Goal: Task Accomplishment & Management: Manage account settings

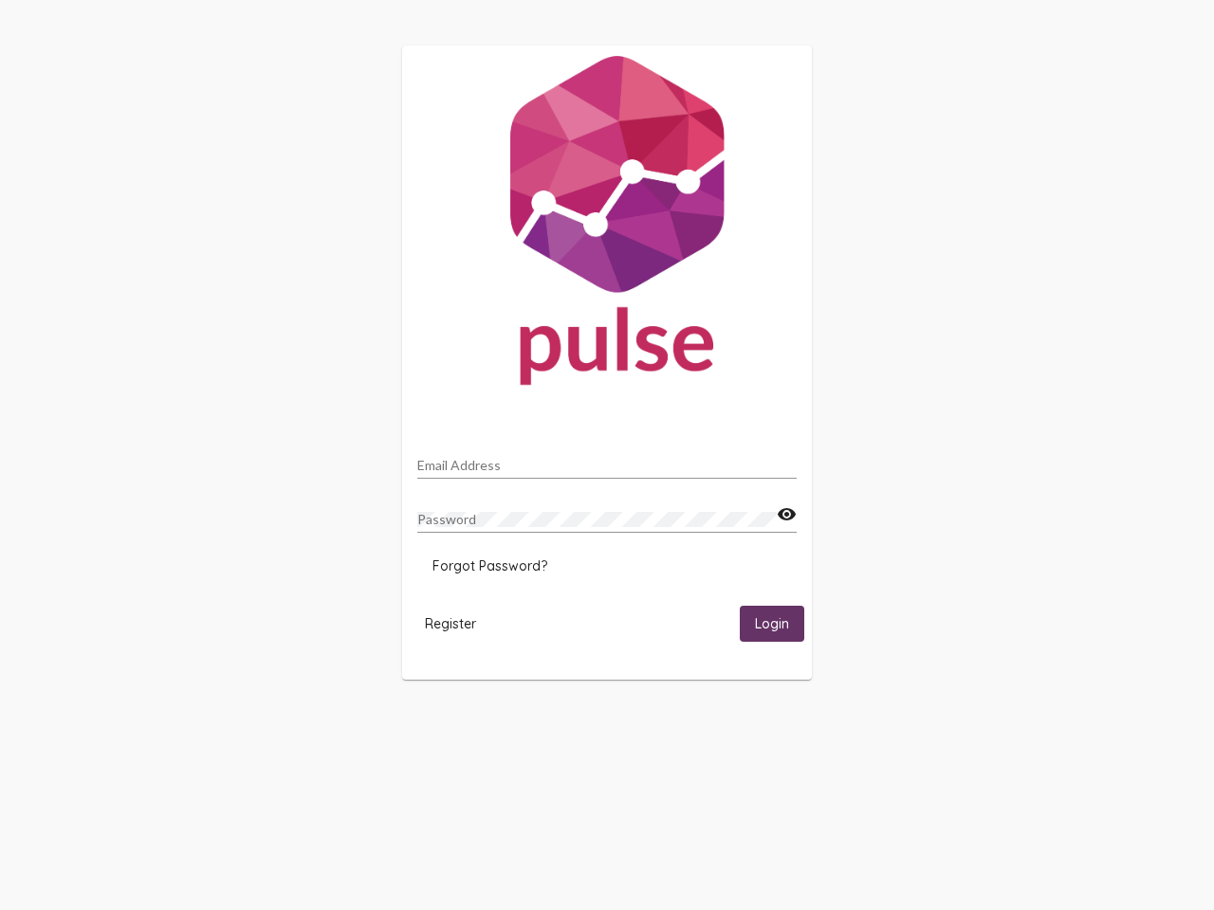
click at [607, 460] on input "Email Address" at bounding box center [606, 465] width 379 height 15
click at [786, 515] on mat-icon "visibility" at bounding box center [786, 514] width 20 height 23
click at [489, 566] on span "Forgot Password?" at bounding box center [489, 565] width 115 height 17
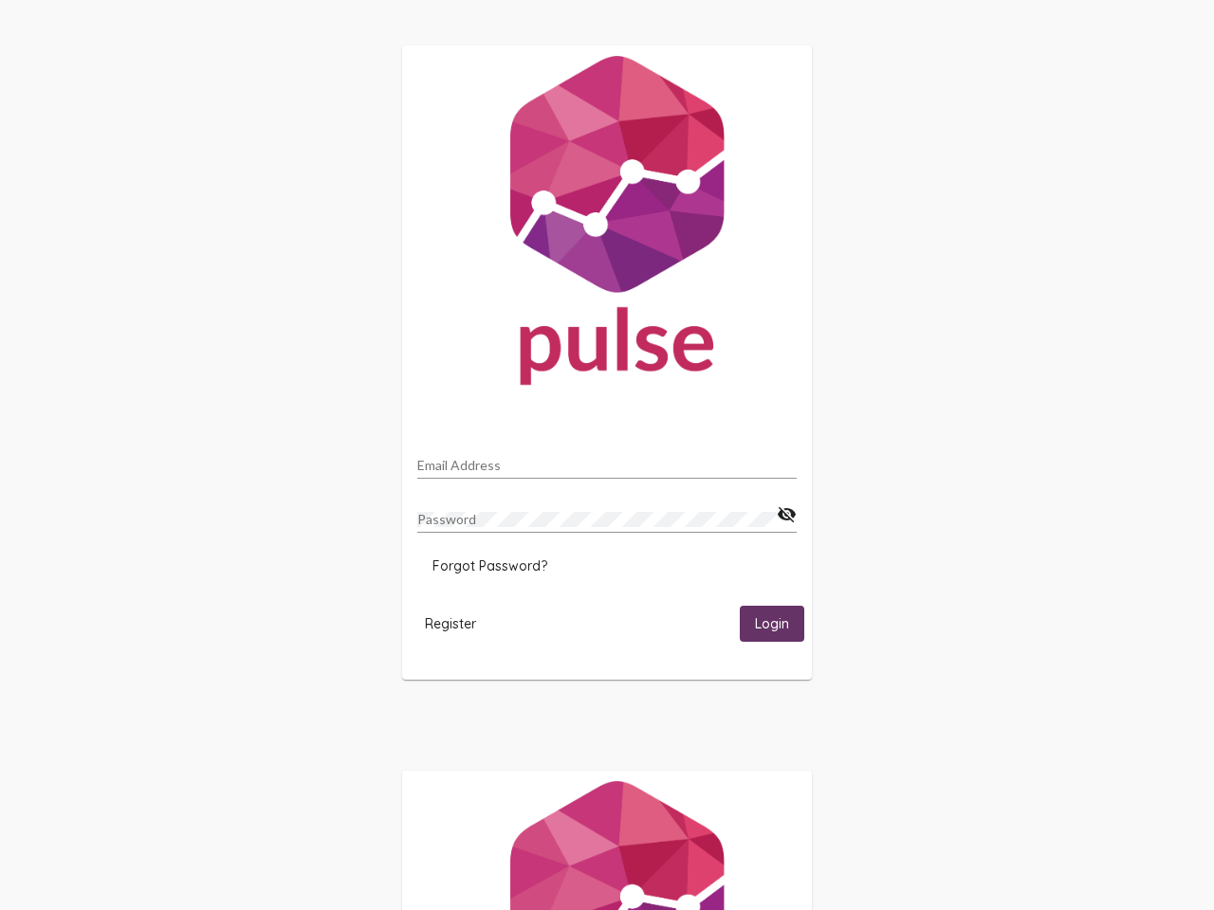
click at [450, 623] on span "Register" at bounding box center [450, 623] width 51 height 17
